Goal: Complete application form: Complete application form

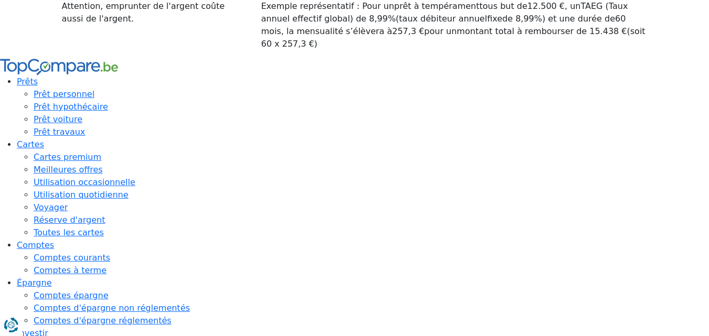
type input "10 250"
type input "10250"
type input "10 500"
type input "10500"
type input "11 000"
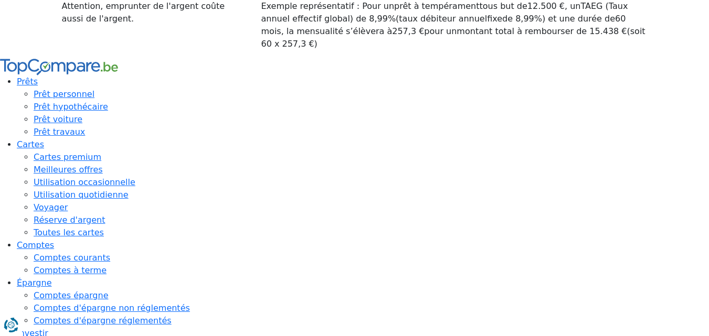
type input "11000"
type input "11 500"
type input "11500"
type input "12 500"
type input "12500"
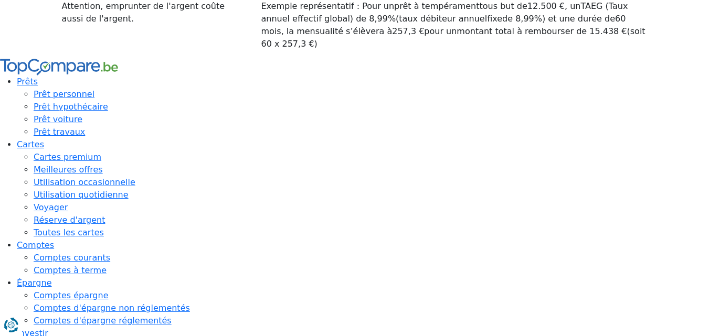
type input "14 250"
type input "14250"
type input "16 000"
type input "16000"
type input "17 750"
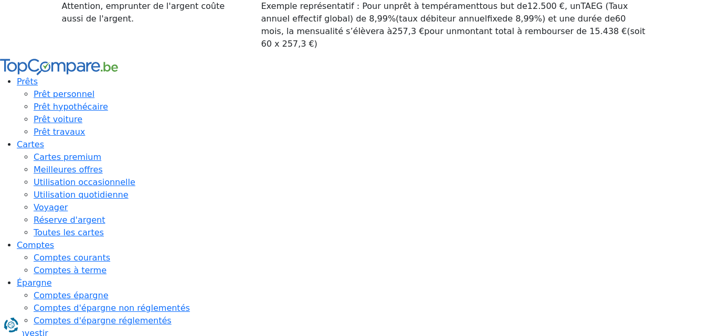
type input "17750"
type input "20 250"
type input "20250"
type input "22 000"
type input "22000"
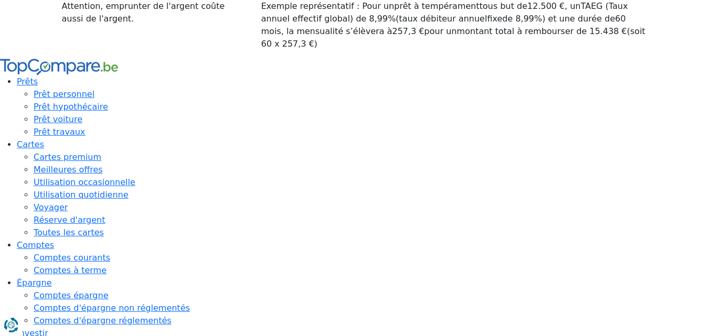
type input "23 750"
type input "23750"
type input "25 750"
type input "25750"
type input "26 750"
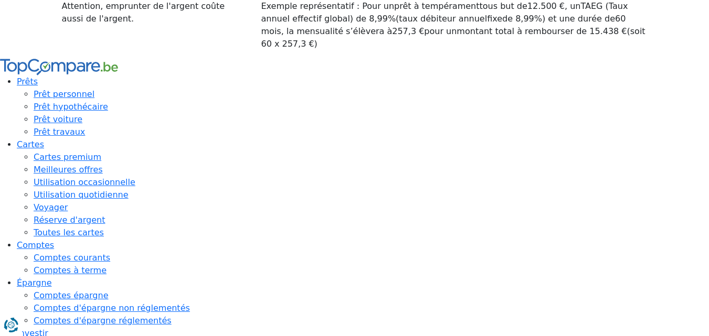
type input "26750"
type input "28 000"
type input "28000"
type input "29 500"
type input "29500"
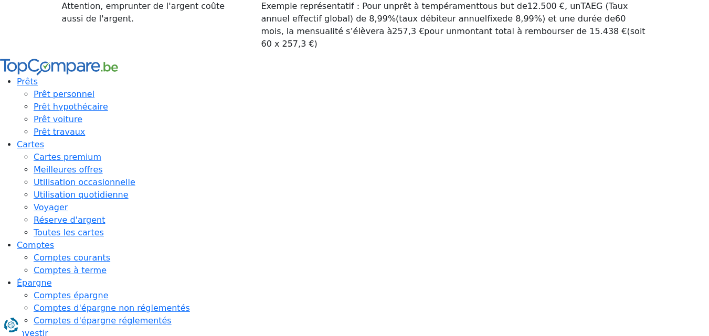
type input "30 750"
type input "30750"
type input "32 250"
type input "32250"
type input "33 250"
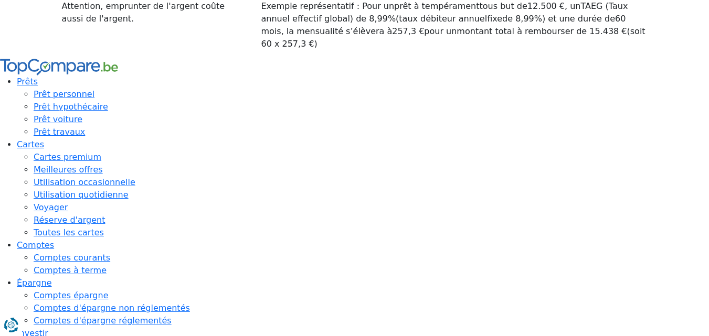
type input "33250"
type input "34 000"
type input "34000"
type input "35 250"
type input "35250"
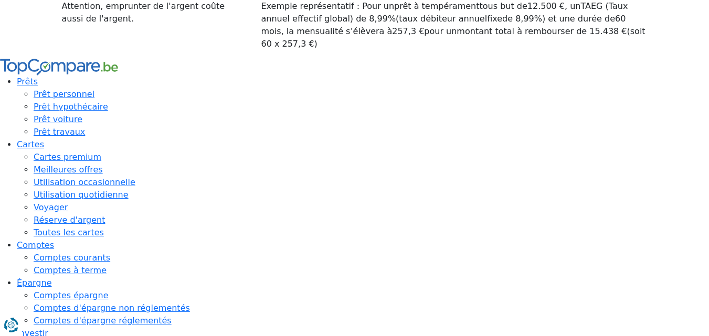
type input "35 750"
type input "35750"
type input "36 500"
type input "36500"
type input "37 000"
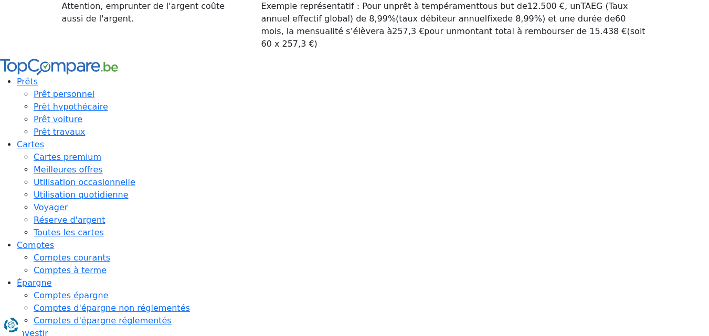
type input "37000"
type input "37 750"
type input "37750"
type input "38 750"
type input "38750"
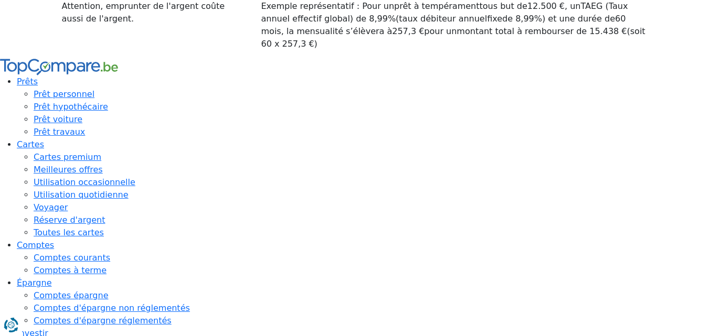
type input "39 250"
type input "39250"
type input "39 500"
type input "39500"
type input "39 250"
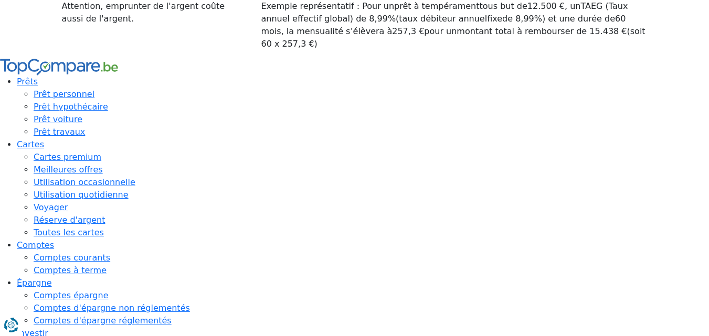
type input "39250"
type input "38 750"
type input "38750"
type input "38 250"
type input "38250"
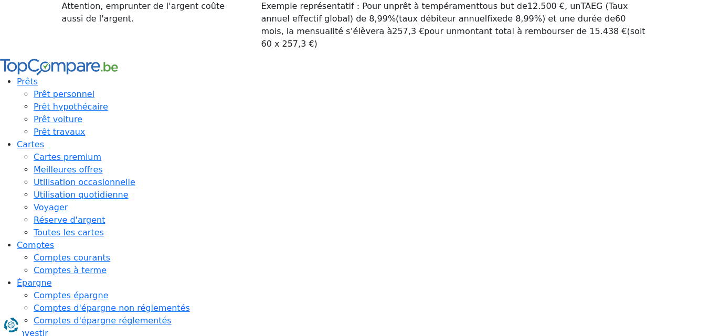
type input "38 000"
type input "38000"
type input "35 000"
type input "35000"
type input "33 500"
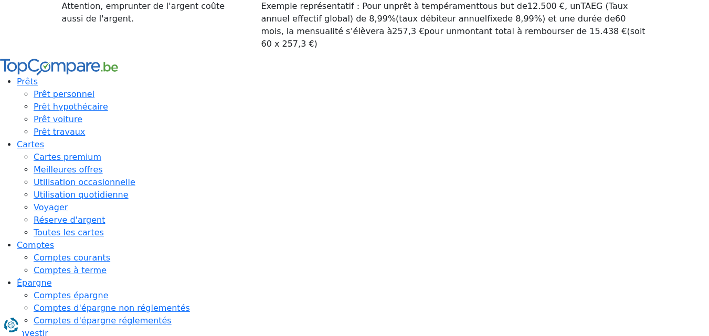
type input "33500"
type input "32 250"
type input "32250"
type input "31 000"
type input "31000"
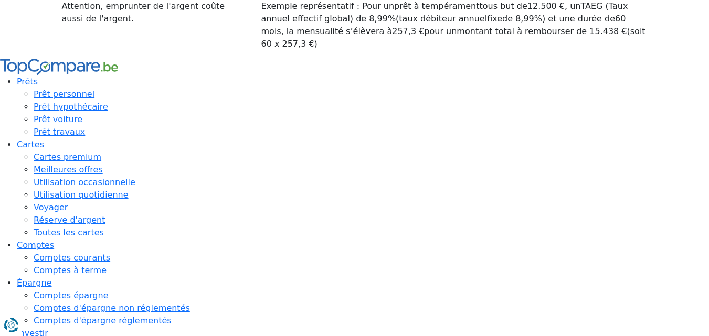
type input "28 250"
type input "28250"
type input "26 250"
type input "26250"
type input "24 250"
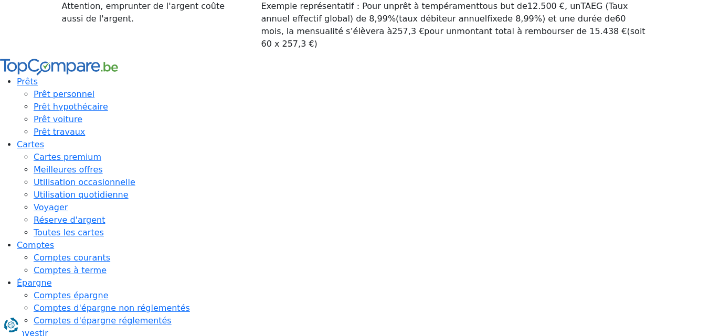
type input "24250"
type input "22 250"
type input "22250"
type input "21 250"
type input "21250"
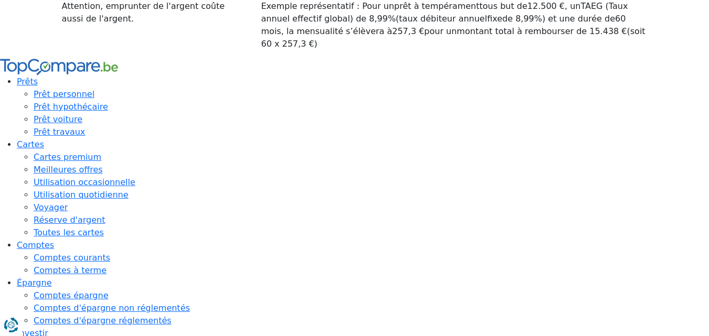
type input "20 250"
type input "20250"
type input "20 000"
type input "20000"
type input "19 750"
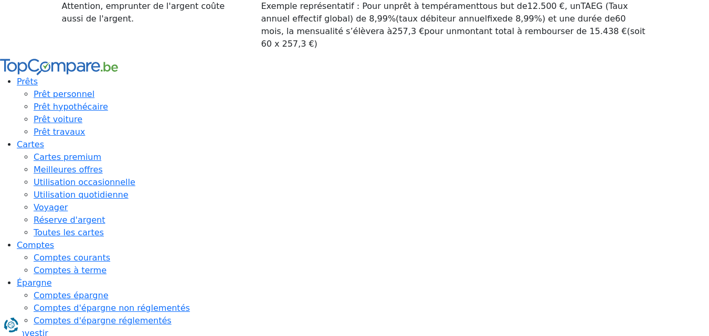
type input "19750"
type input "19 250"
type input "19250"
type input "19 000"
type input "19000"
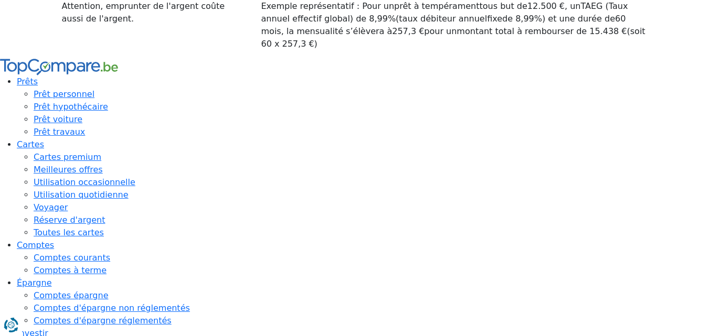
type input "18 750"
type input "18750"
type input "19 000"
type input "19000"
type input "19 250"
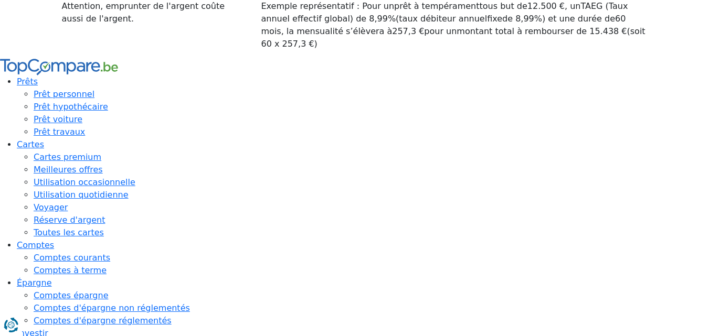
type input "19250"
type input "19 750"
type input "19750"
type input "20 250"
type input "20250"
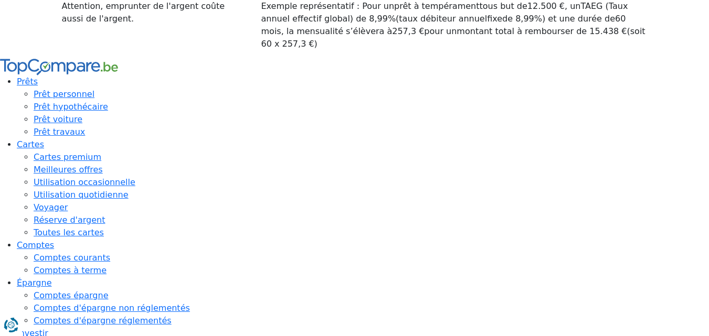
type input "20 000"
drag, startPoint x: 393, startPoint y: 140, endPoint x: 410, endPoint y: 142, distance: 16.9
type input "20000"
radio input "false"
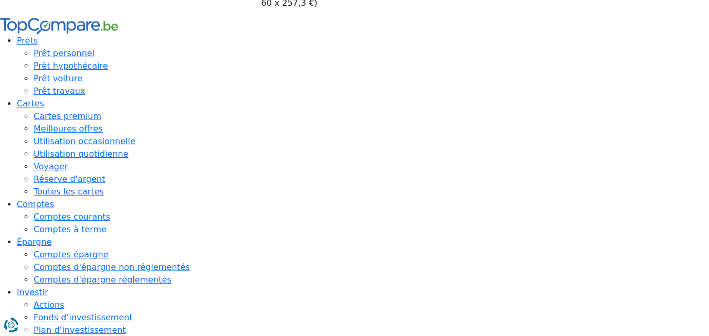
scroll to position [49, 0]
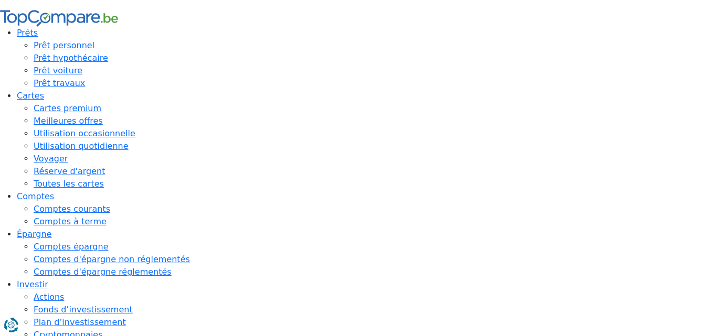
radio input "true"
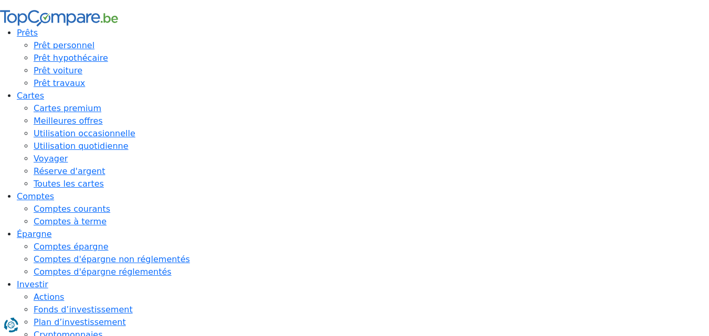
radio input "true"
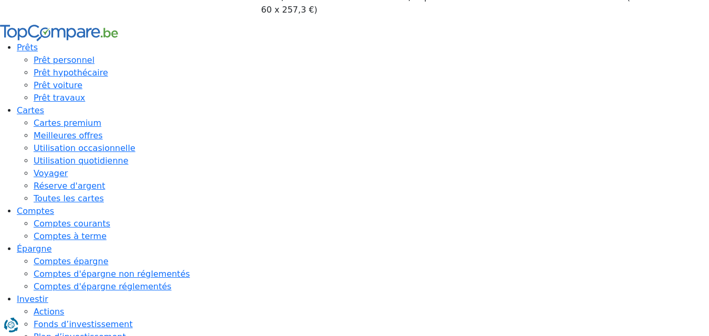
scroll to position [52, 0]
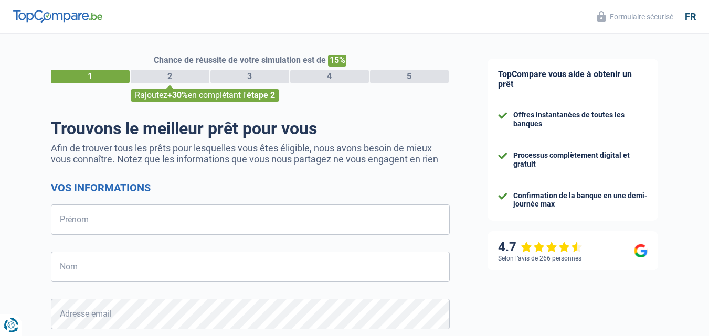
select select "32"
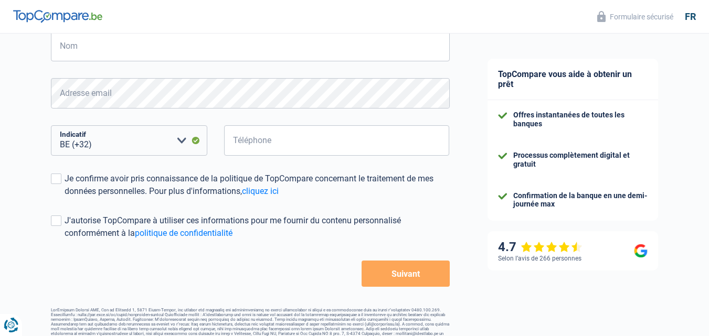
scroll to position [234, 0]
